Goal: Transaction & Acquisition: Download file/media

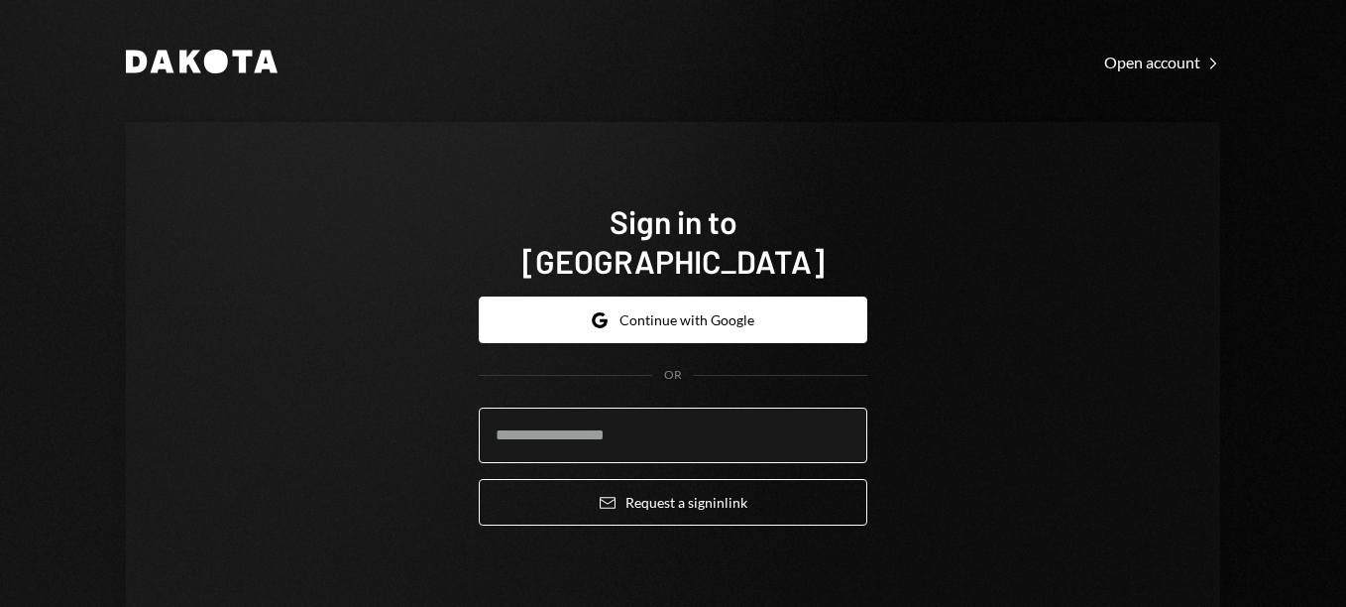
click at [656, 413] on input "email" at bounding box center [673, 435] width 389 height 56
click at [523, 408] on input "**********" at bounding box center [673, 435] width 389 height 56
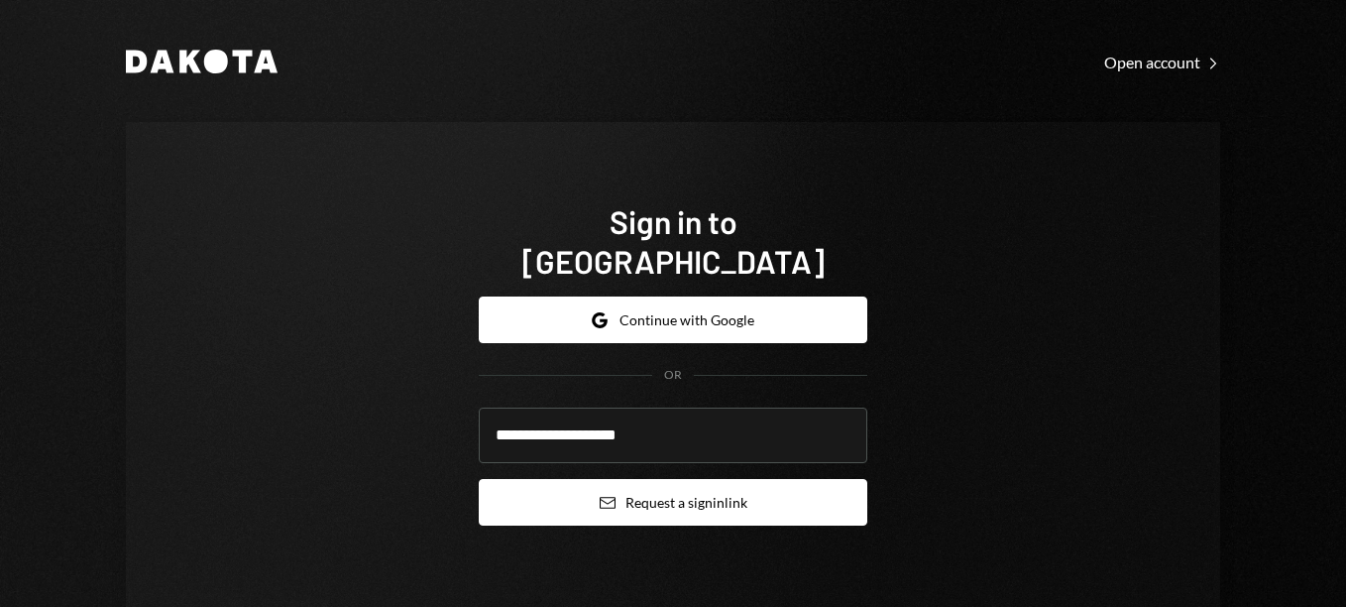
type input "**********"
click at [723, 479] on button "Email Request a sign in link" at bounding box center [673, 502] width 389 height 47
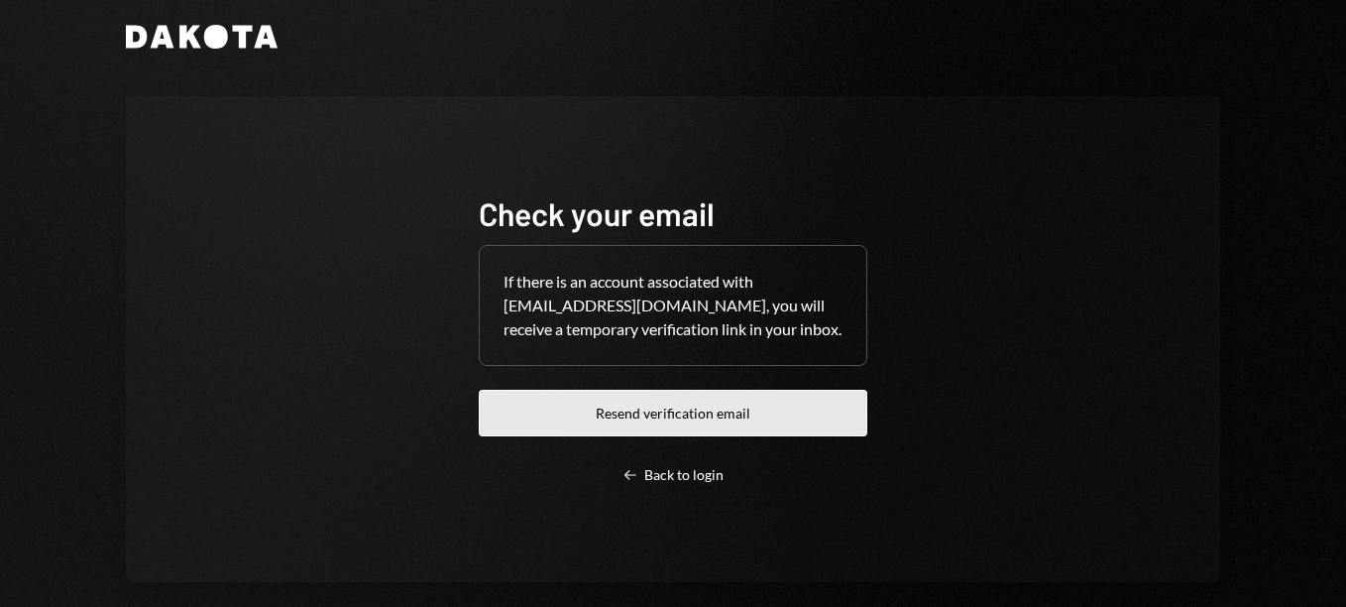
scroll to position [46, 0]
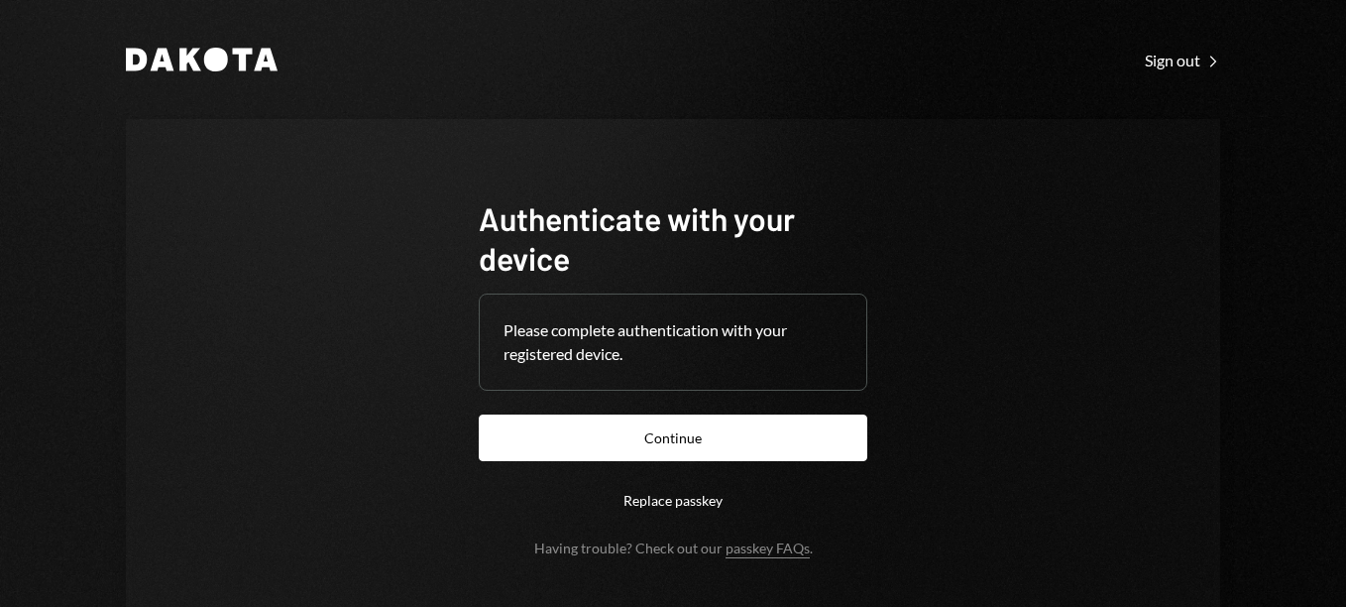
scroll to position [76, 0]
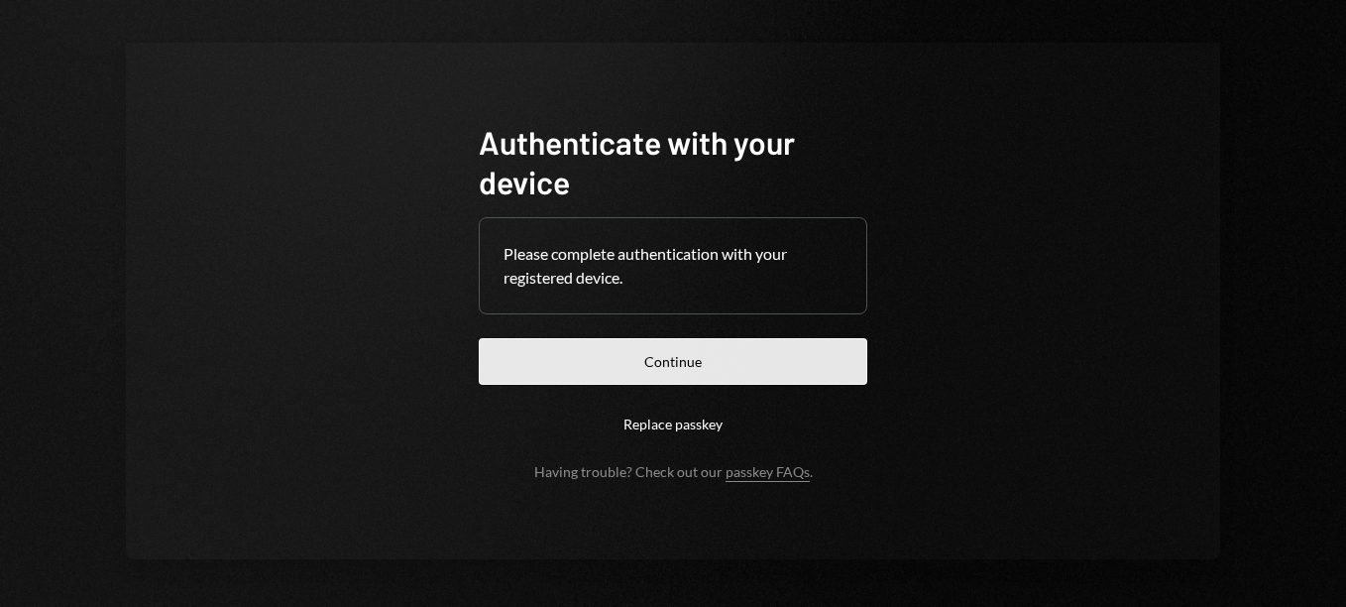
click at [712, 367] on button "Continue" at bounding box center [673, 361] width 389 height 47
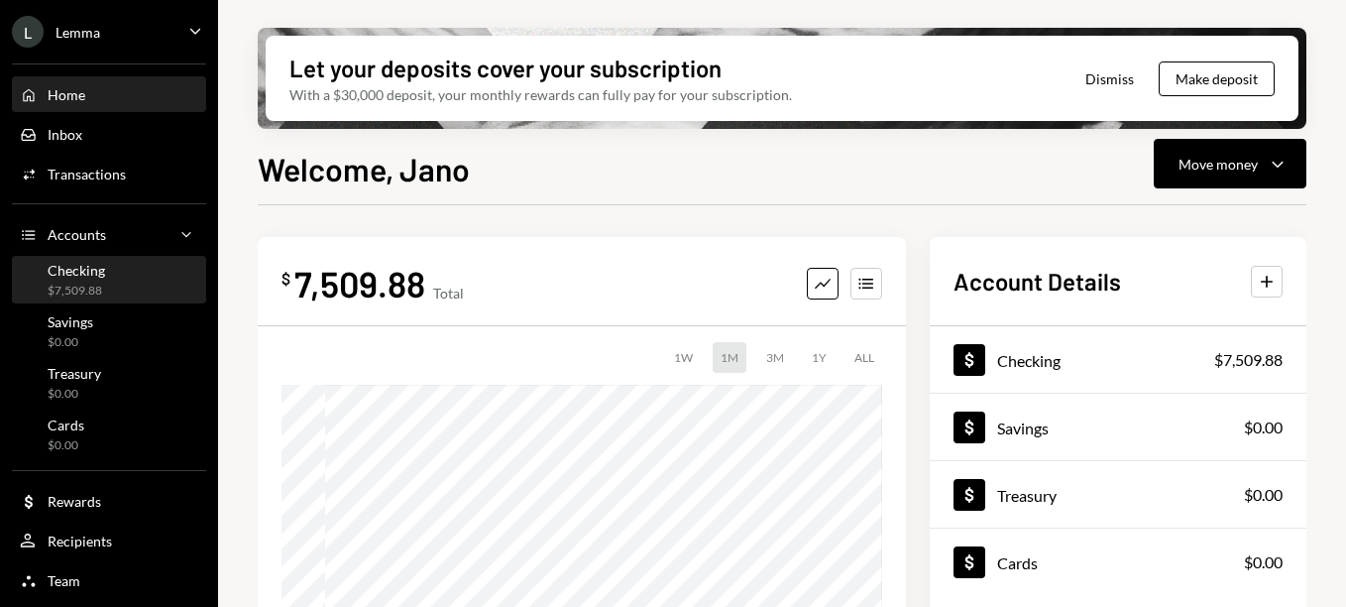
click at [124, 275] on div "Checking $7,509.88" at bounding box center [109, 281] width 178 height 38
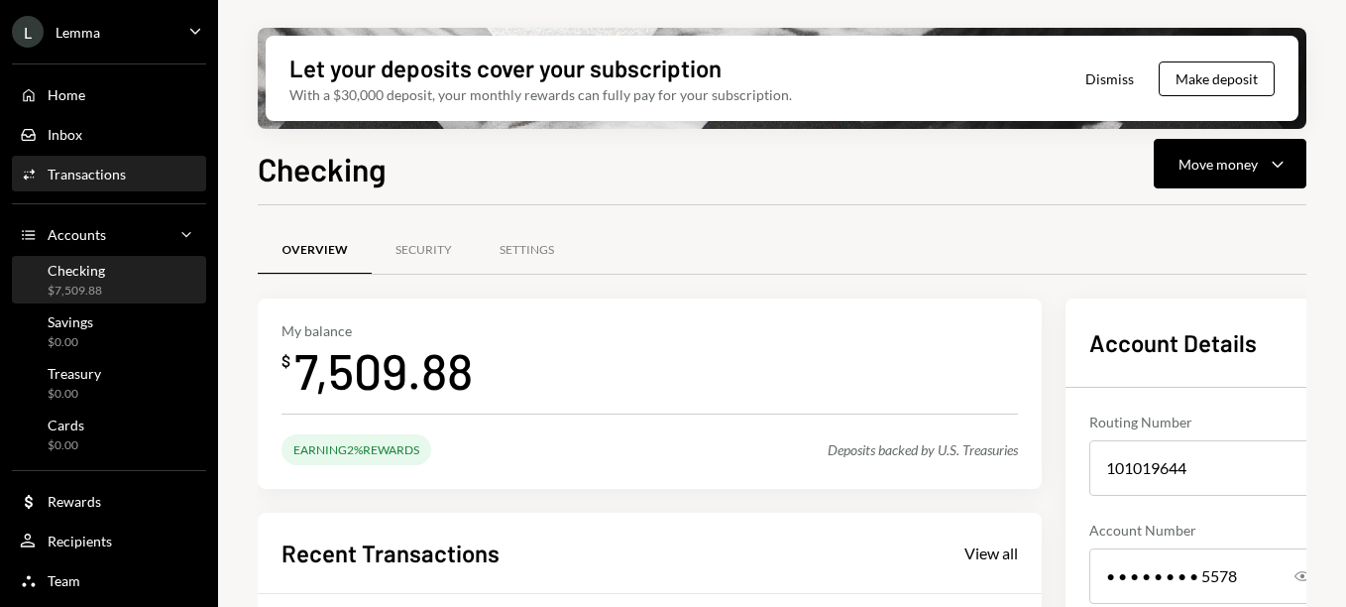
click at [83, 171] on div "Transactions" at bounding box center [87, 174] width 78 height 17
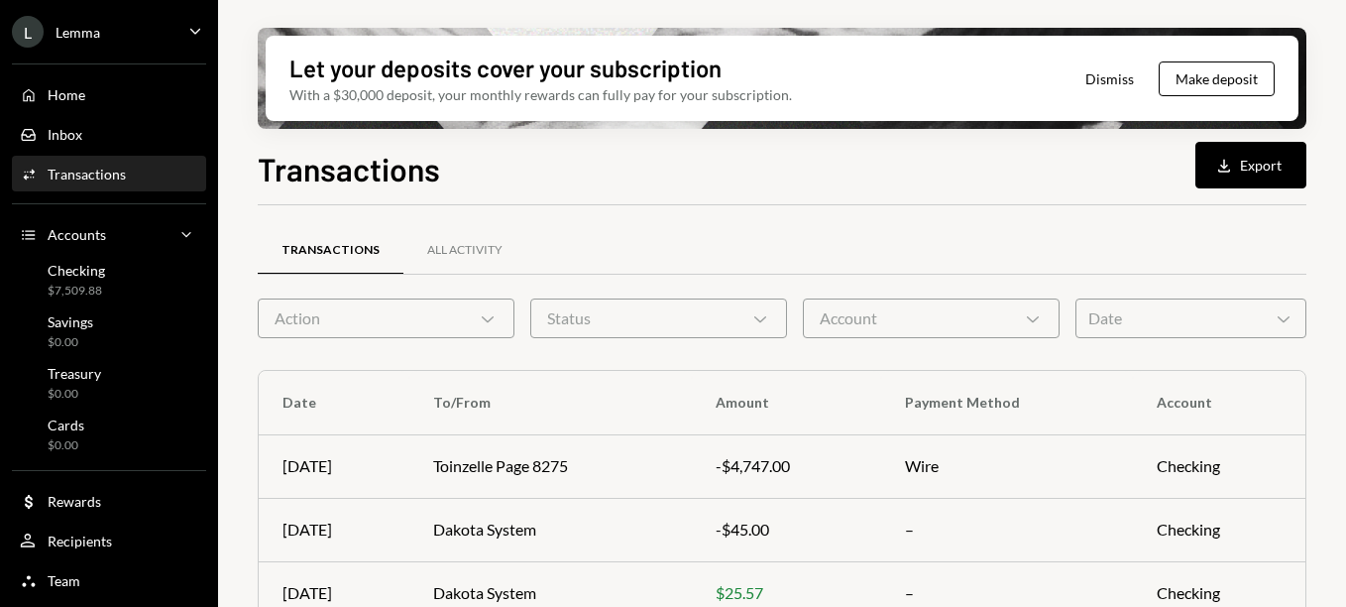
click at [491, 310] on icon "Chevron Down" at bounding box center [488, 318] width 20 height 20
click at [581, 233] on div "Transactions All Activity" at bounding box center [782, 250] width 1049 height 51
click at [772, 324] on div "Status Chevron Down" at bounding box center [658, 318] width 257 height 40
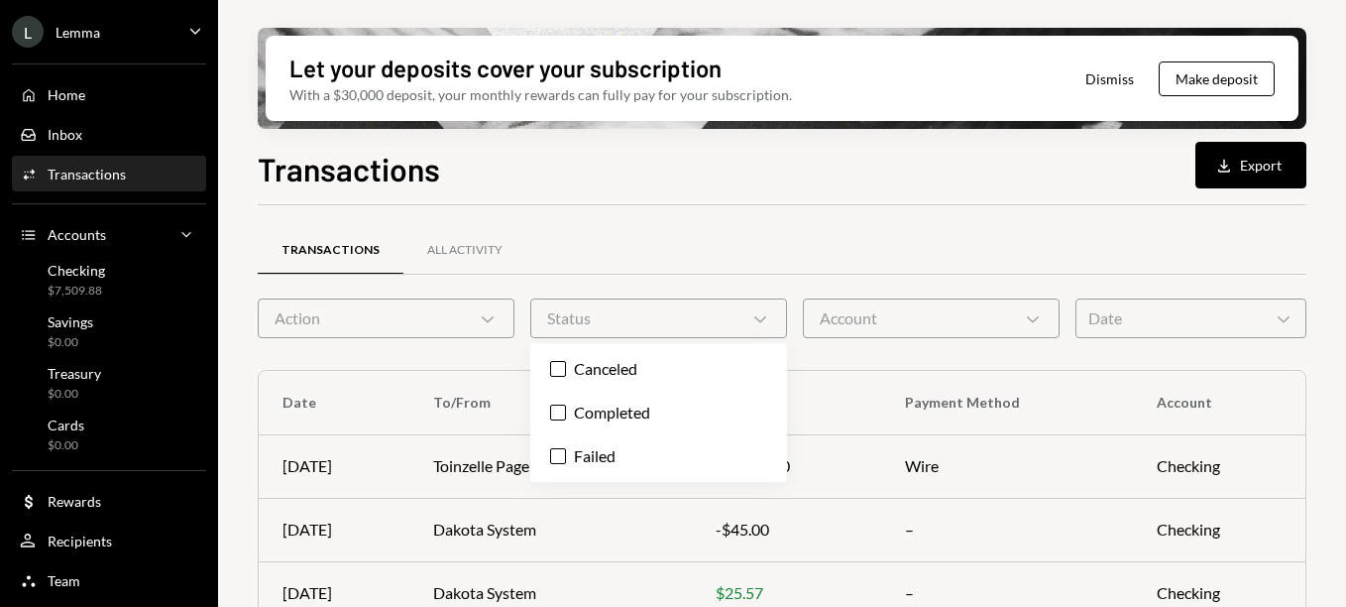
click at [772, 324] on div "Status Chevron Down" at bounding box center [658, 318] width 257 height 40
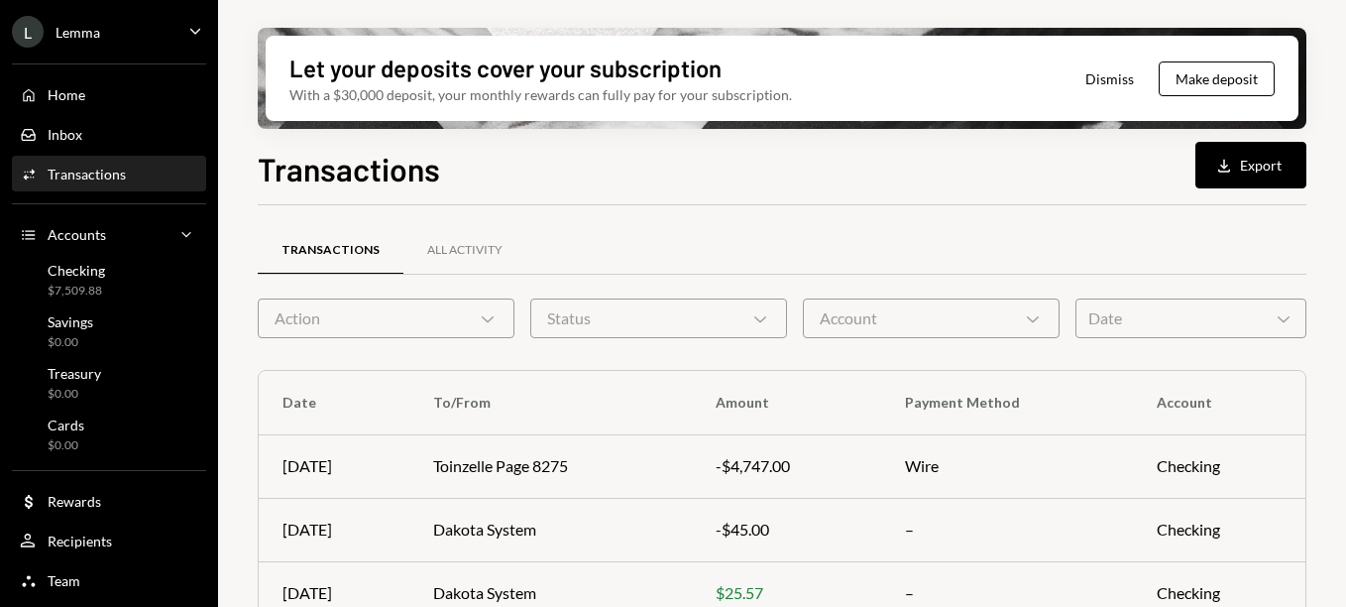
click at [936, 319] on div "Account Chevron Down" at bounding box center [931, 318] width 257 height 40
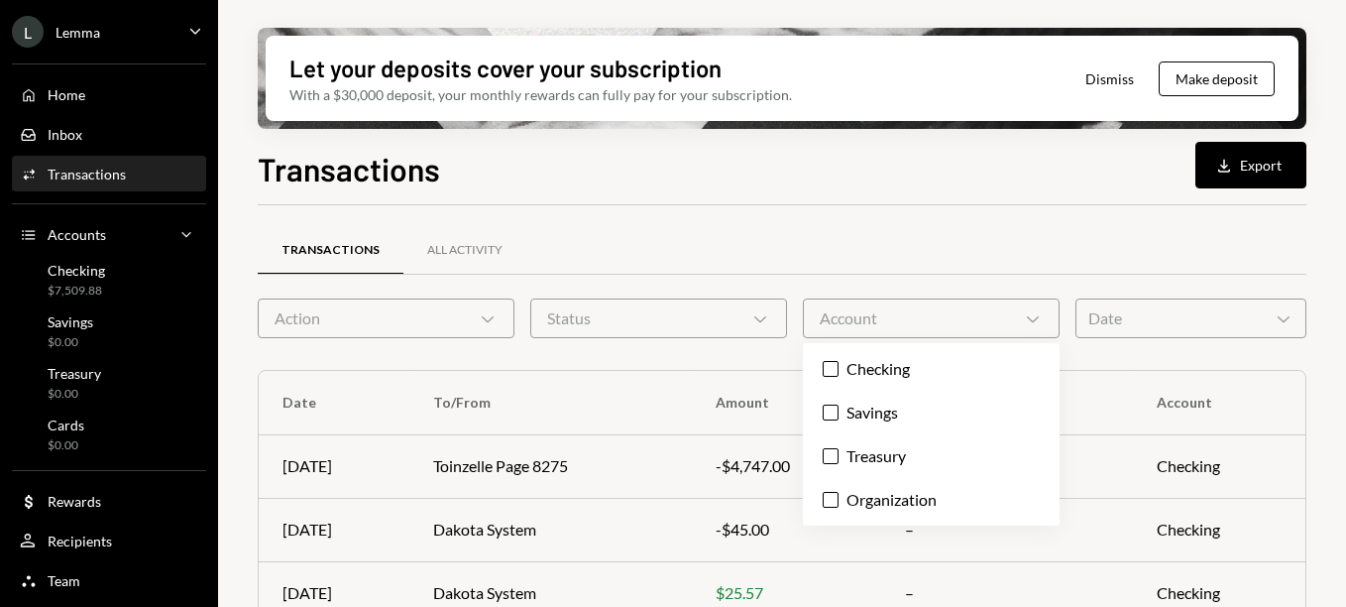
click at [936, 319] on div "Account Chevron Down" at bounding box center [931, 318] width 257 height 40
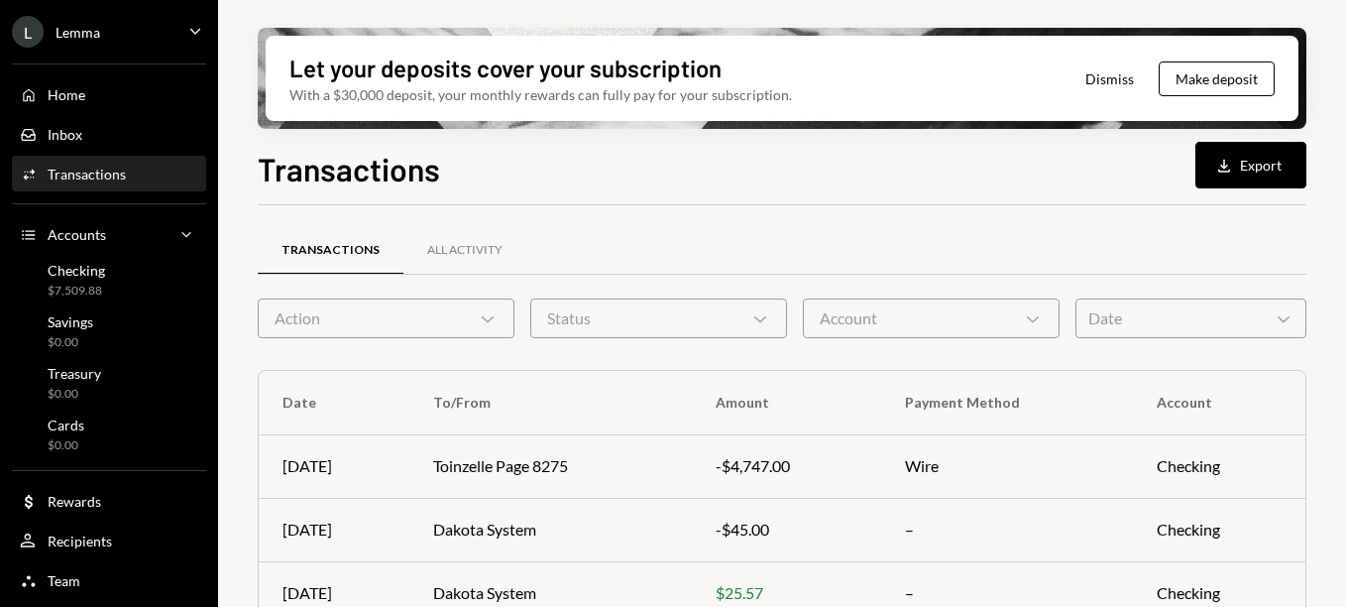
click at [741, 320] on div "Status Chevron Down" at bounding box center [658, 318] width 257 height 40
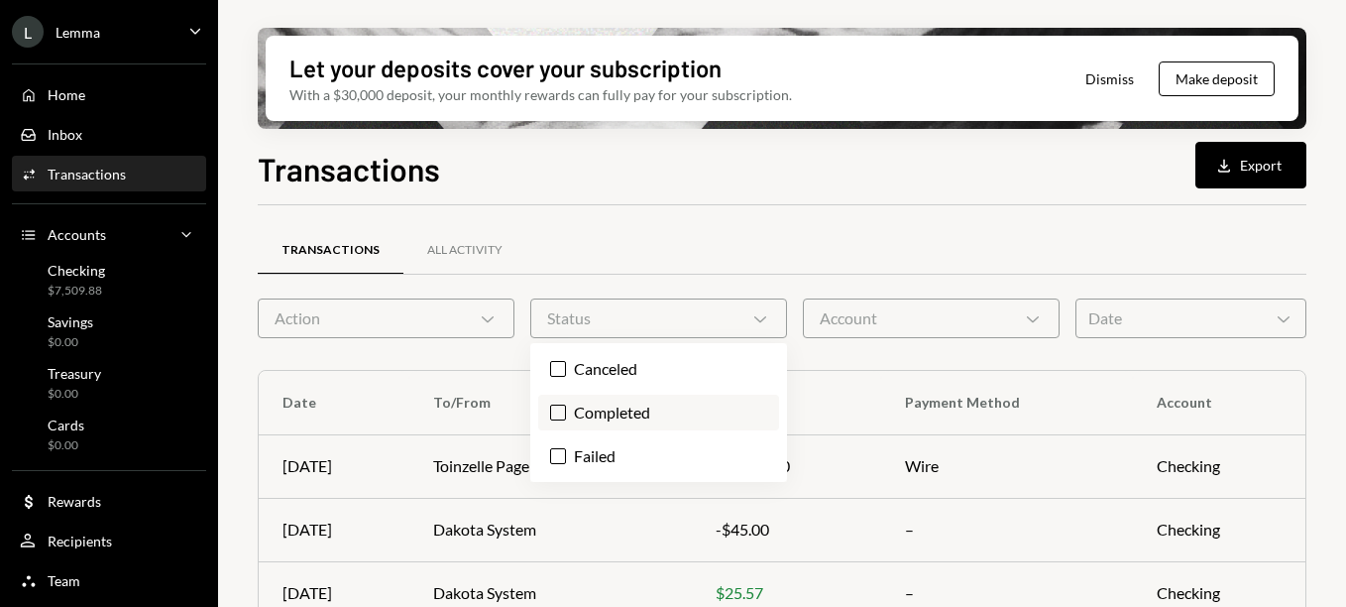
click at [559, 418] on button "Completed" at bounding box center [558, 412] width 16 height 16
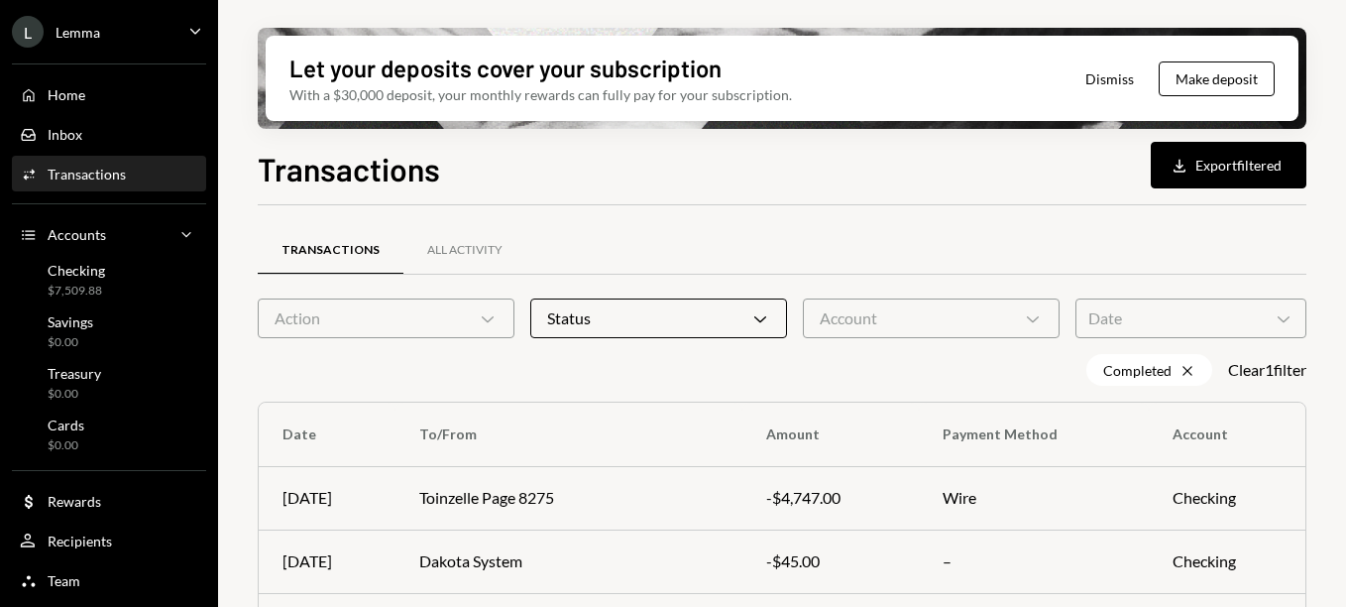
click at [986, 373] on div "Completed Cross Clear 1 filter" at bounding box center [782, 370] width 1049 height 32
click at [1216, 324] on div "Date Chevron Down" at bounding box center [1191, 318] width 231 height 40
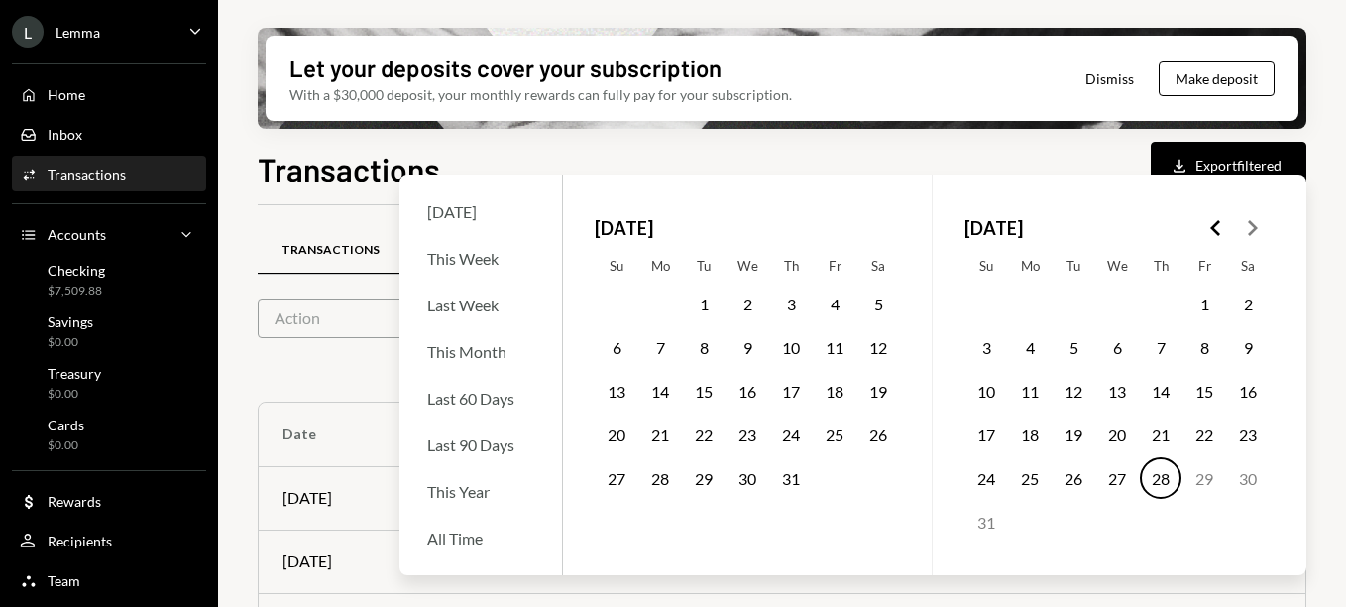
click at [1207, 303] on button "1" at bounding box center [1205, 304] width 42 height 42
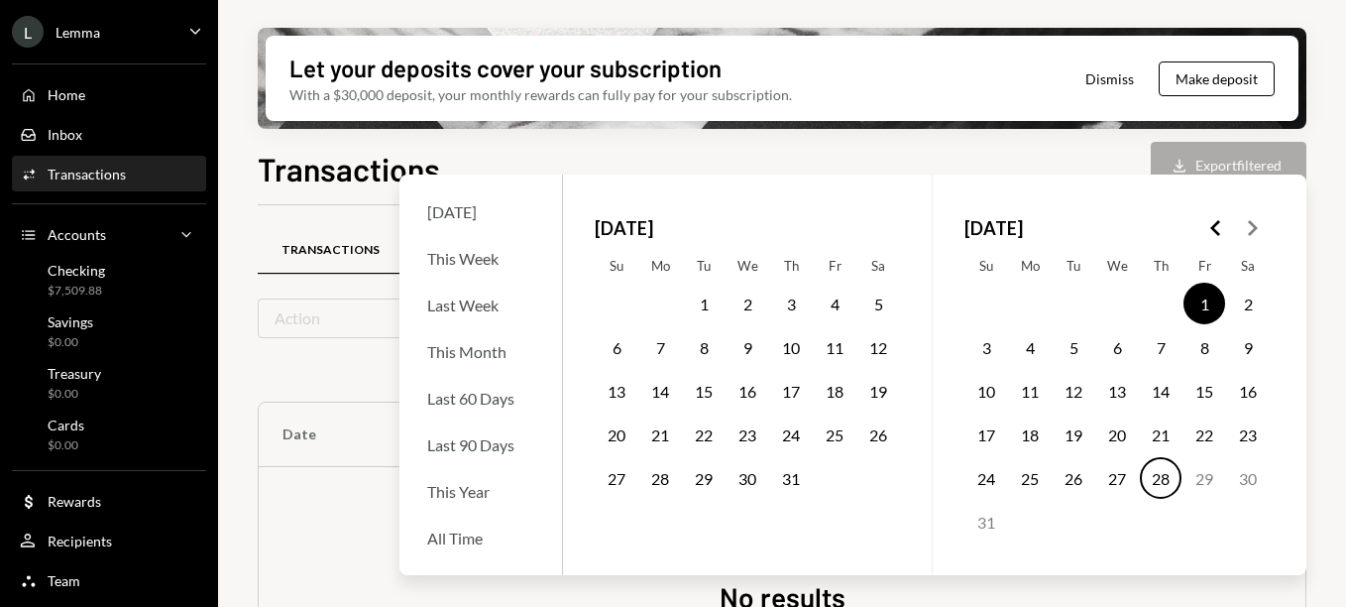
click at [1114, 480] on button "27" at bounding box center [1117, 478] width 42 height 42
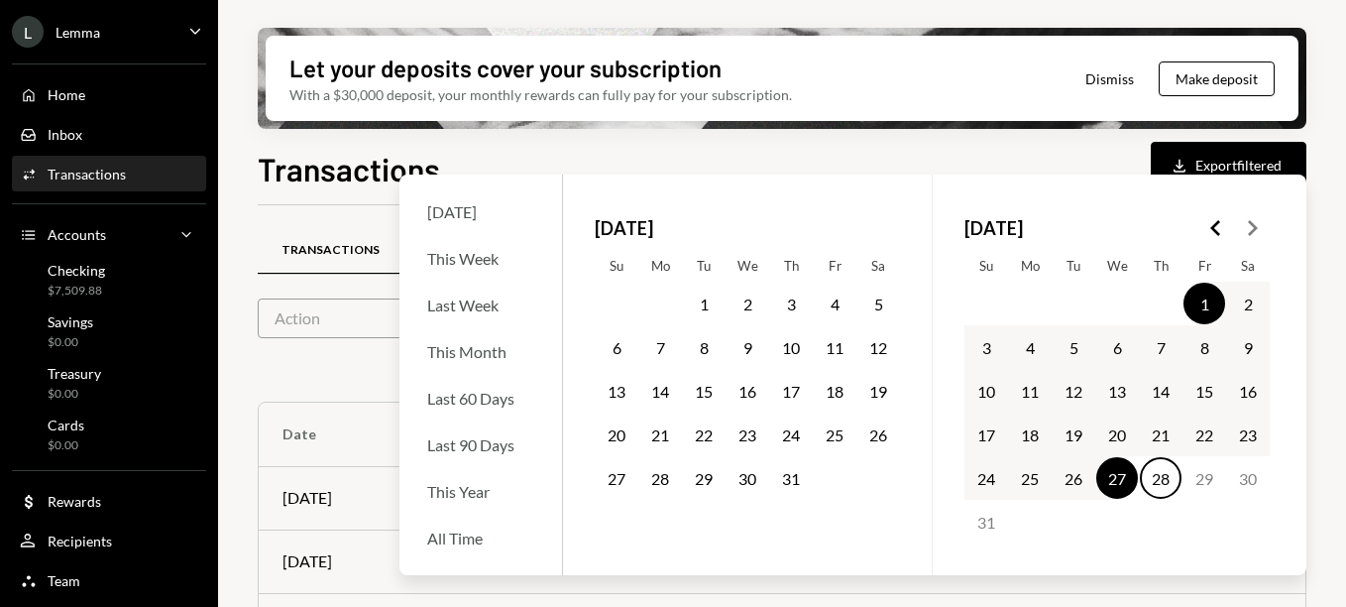
click at [1203, 301] on button "1" at bounding box center [1205, 304] width 42 height 42
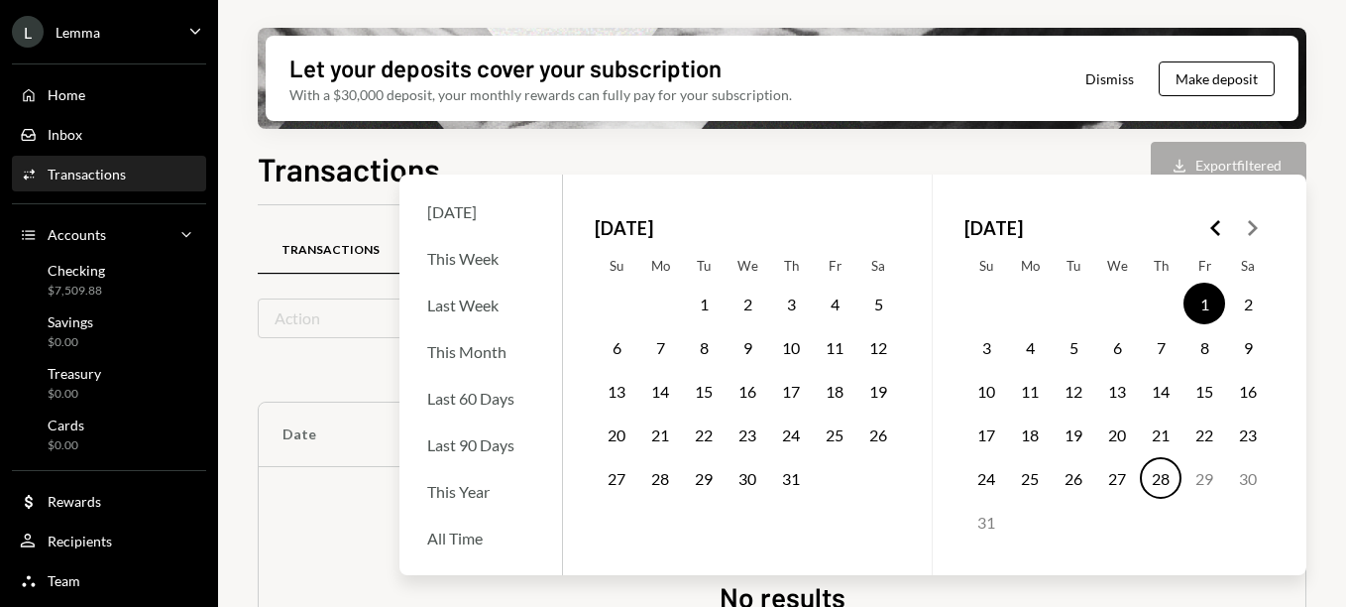
click at [1113, 486] on button "27" at bounding box center [1117, 478] width 42 height 42
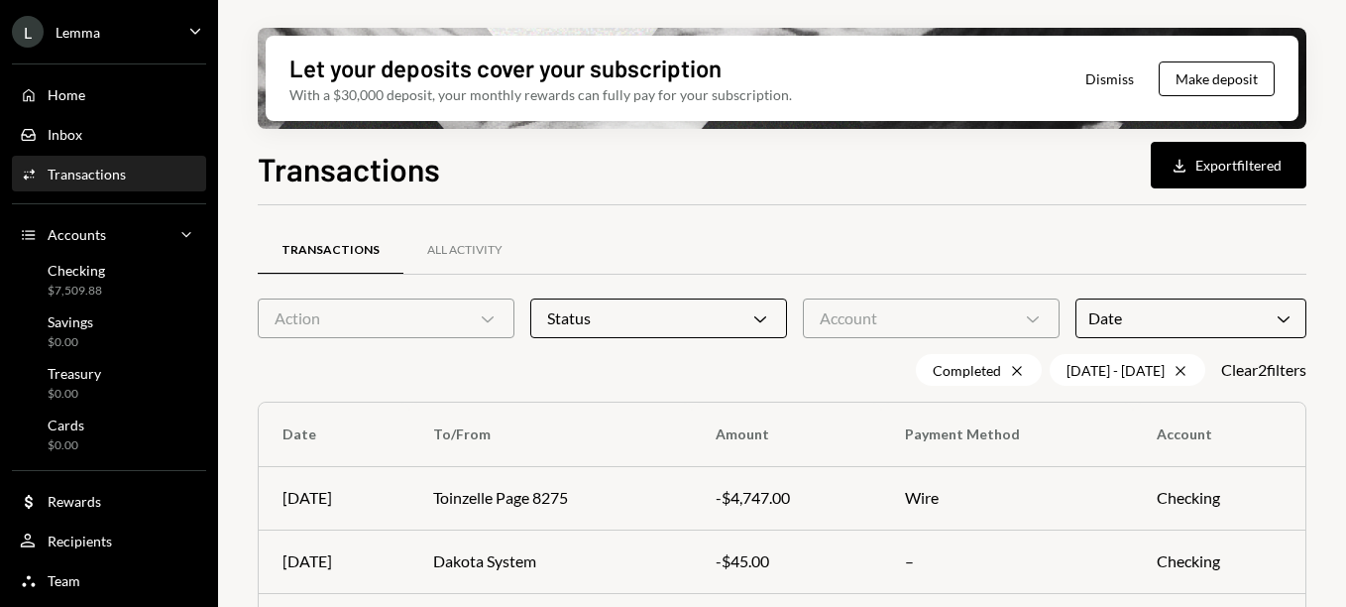
click at [1033, 156] on div "Transactions Download Export filtered" at bounding box center [782, 167] width 1049 height 44
click at [1239, 167] on button "Download Export filtered" at bounding box center [1229, 165] width 156 height 47
click at [762, 188] on div "Transactions Download Export filtered Transactions All Activity Action Chevron …" at bounding box center [782, 434] width 1049 height 579
click at [1089, 376] on div "[DATE] - [DATE] Cross" at bounding box center [1128, 370] width 156 height 32
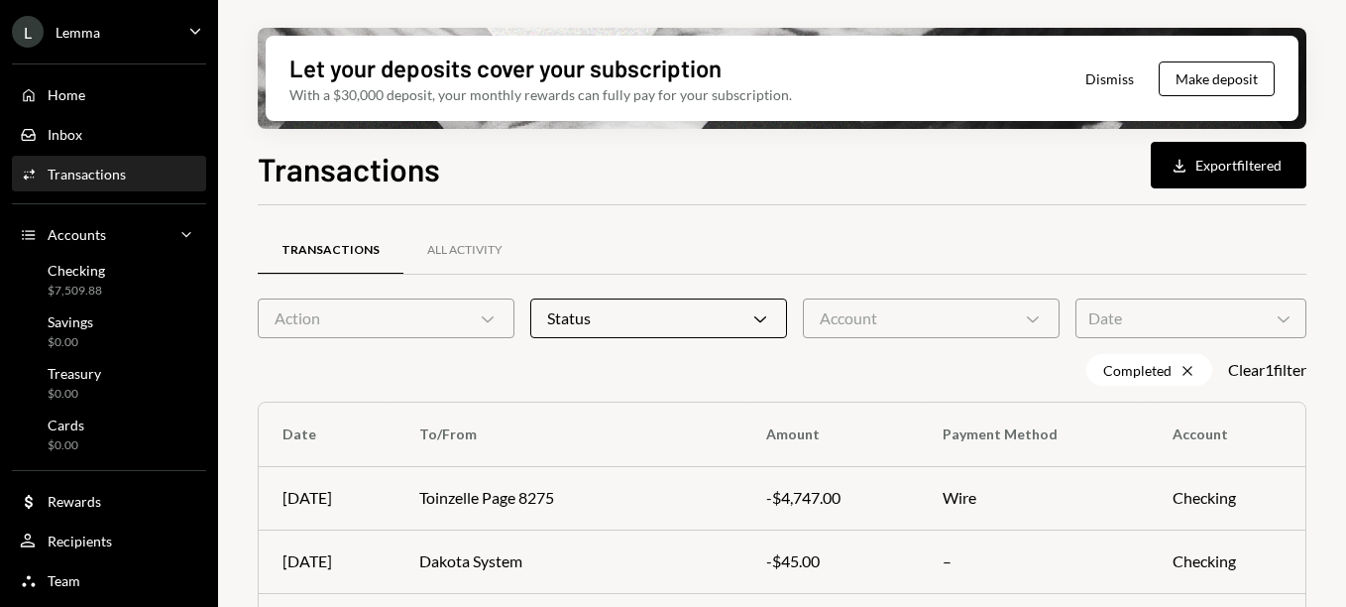
click at [1136, 314] on div "Date Chevron Down" at bounding box center [1191, 318] width 231 height 40
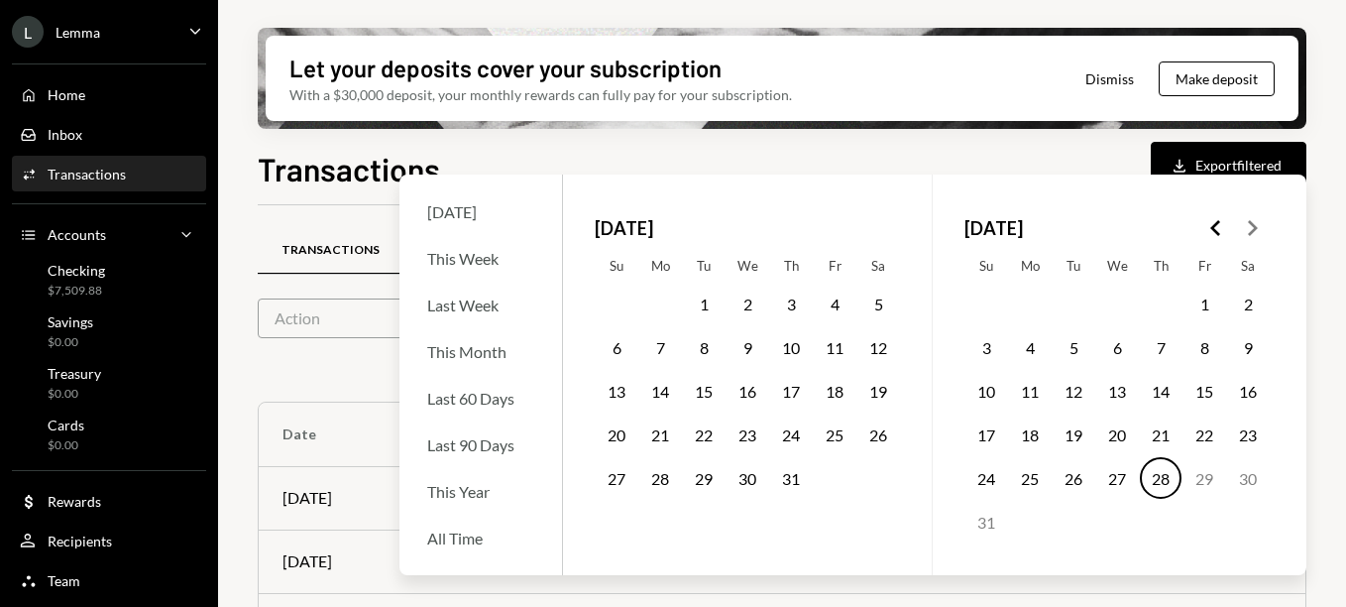
click at [790, 439] on button "24" at bounding box center [791, 434] width 42 height 42
click at [1160, 483] on button "28" at bounding box center [1161, 478] width 42 height 42
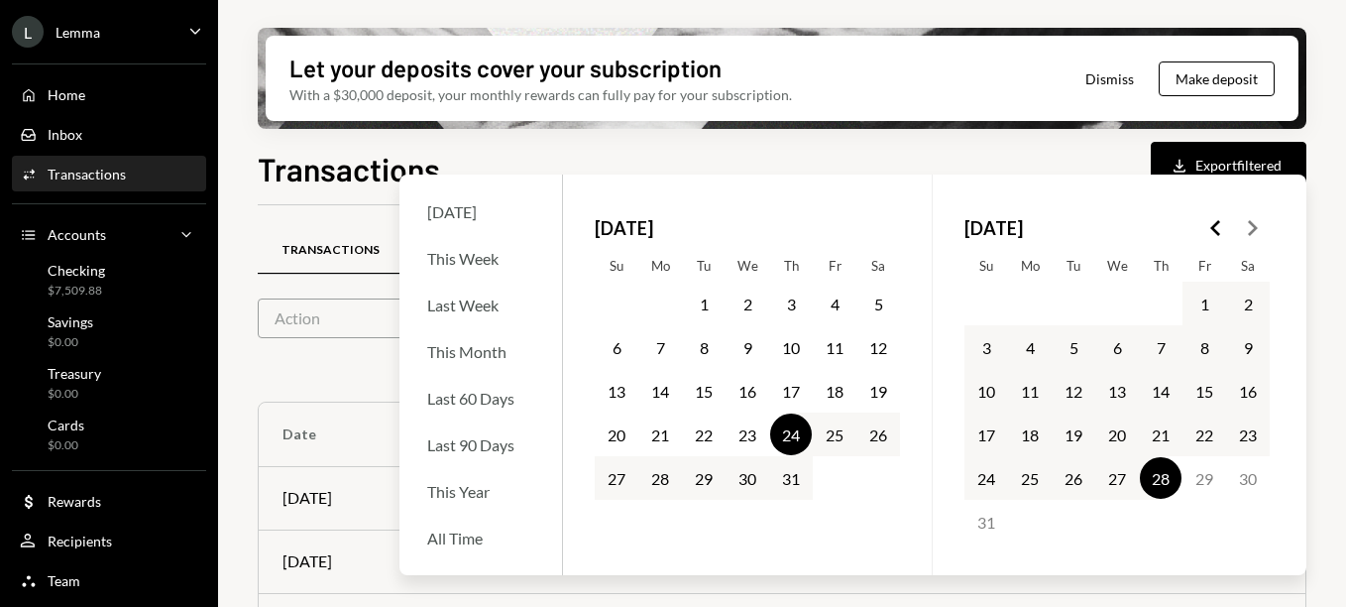
click at [1077, 162] on div "Transactions Download Export filtered" at bounding box center [782, 167] width 1049 height 44
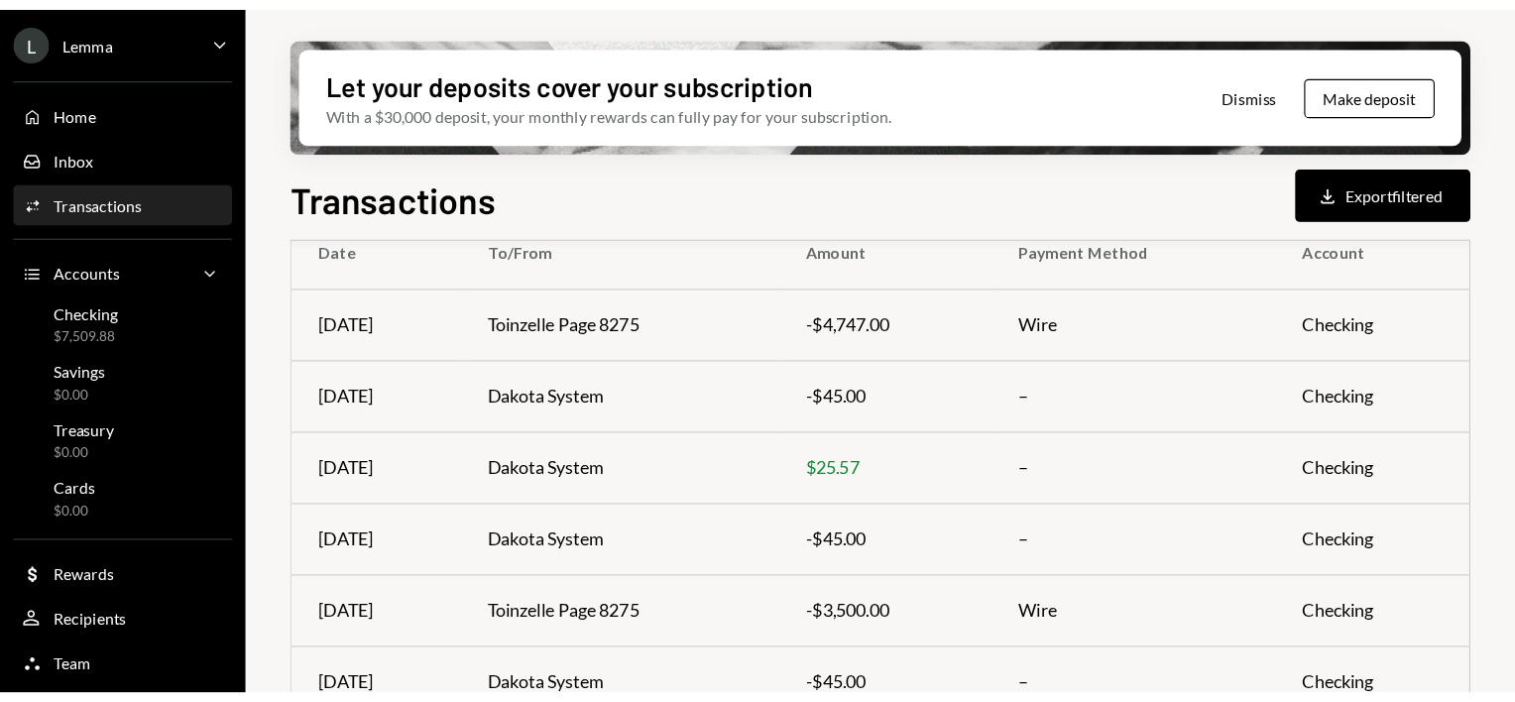
scroll to position [258, 0]
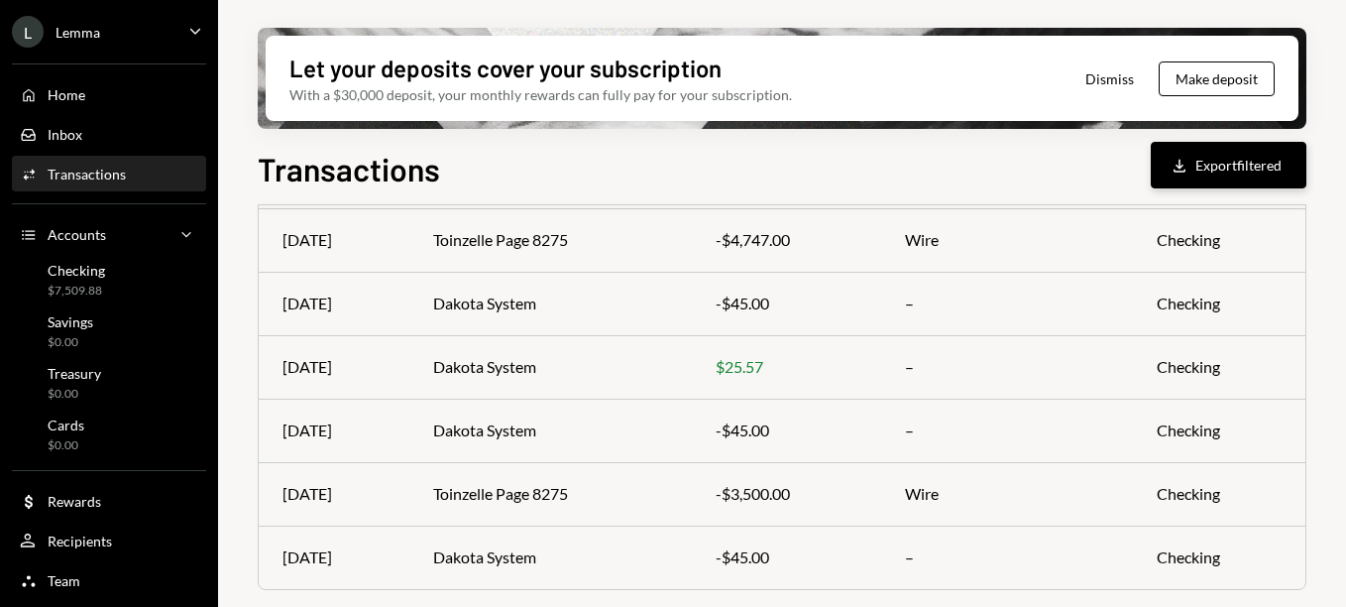
click at [1213, 163] on button "Download Export filtered" at bounding box center [1229, 165] width 156 height 47
click at [783, 159] on div "Transactions Download Export filtered" at bounding box center [782, 167] width 1049 height 44
